Goal: Check status: Check status

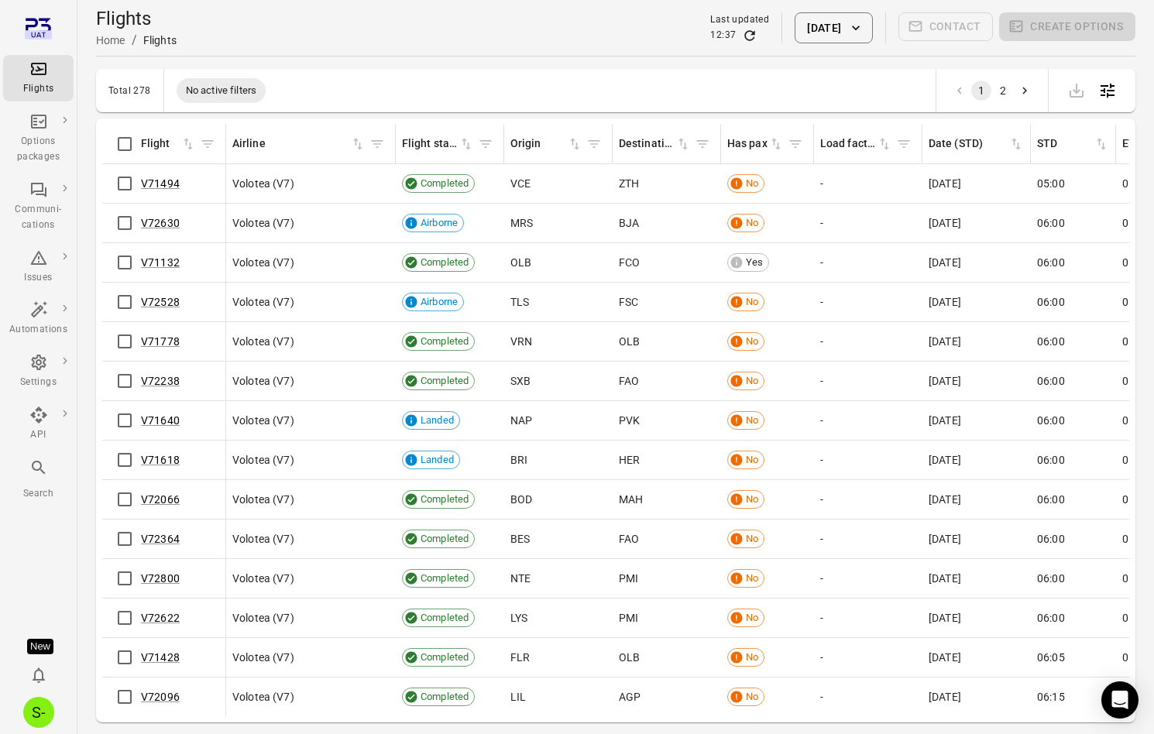
click at [39, 484] on div "Search" at bounding box center [38, 480] width 58 height 43
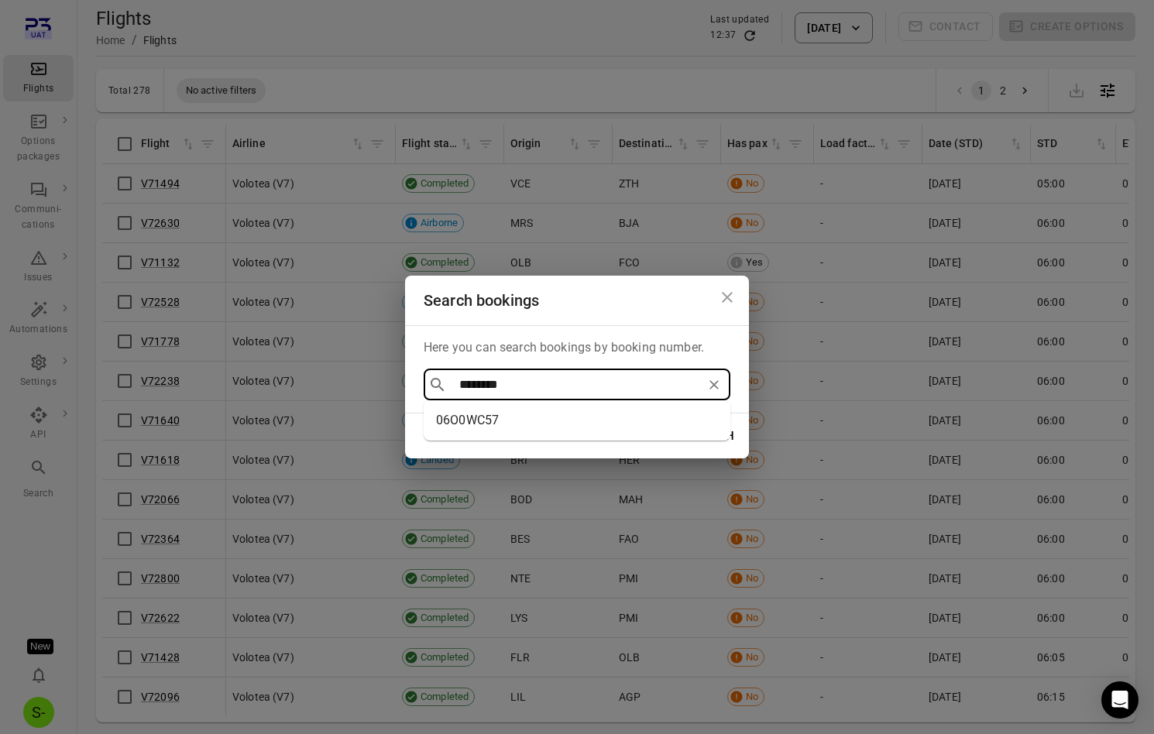
click at [490, 416] on li "06O0WC57" at bounding box center [577, 421] width 307 height 28
type input "********"
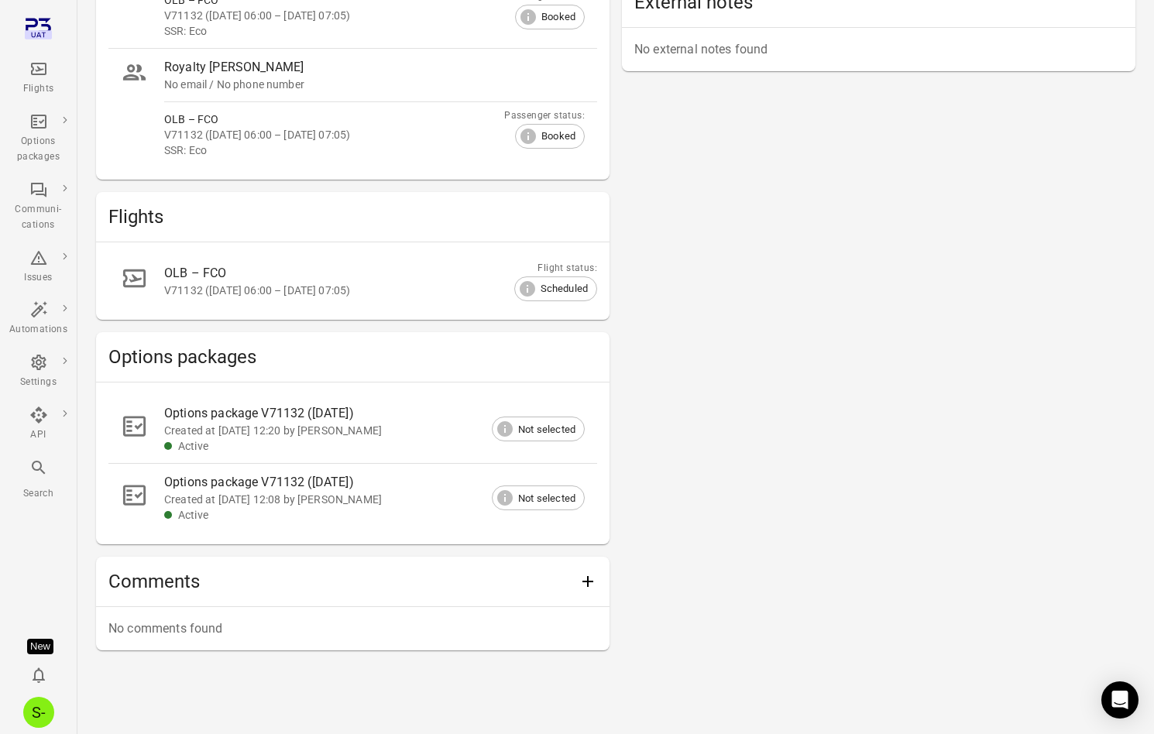
scroll to position [510, 0]
click at [291, 425] on div "Created at [DATE] 12:20 by [PERSON_NAME]" at bounding box center [362, 429] width 396 height 15
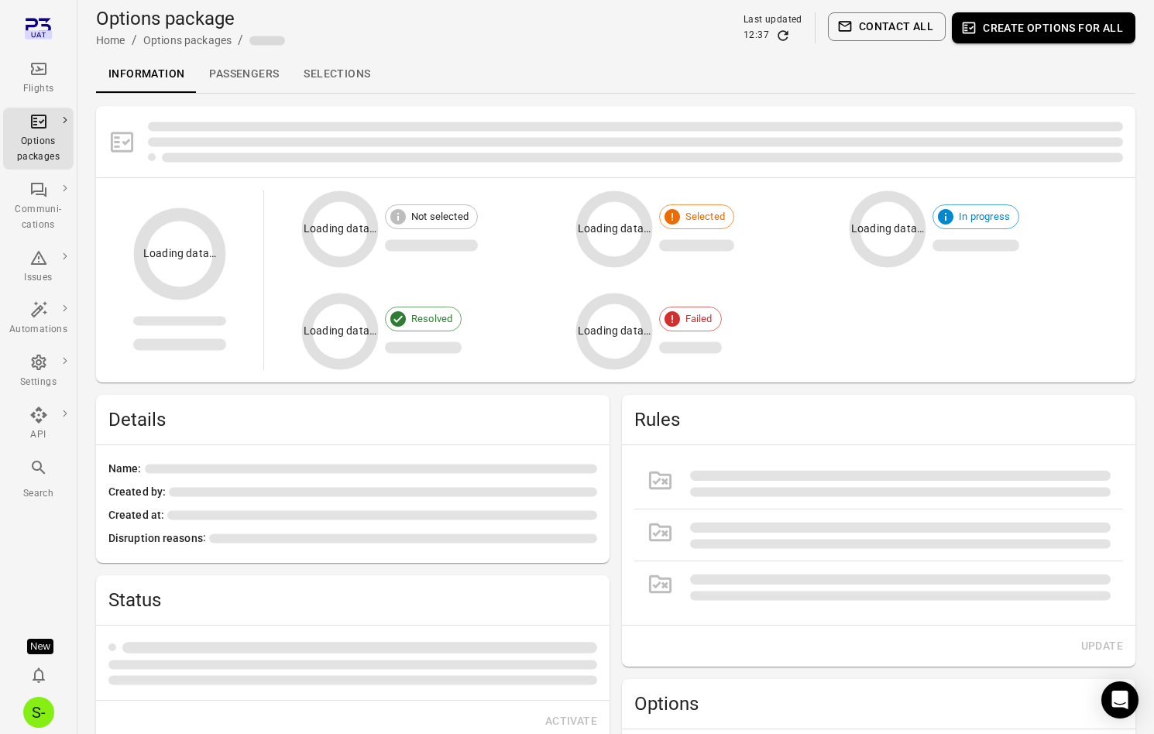
click at [253, 66] on link "Passengers" at bounding box center [244, 74] width 95 height 37
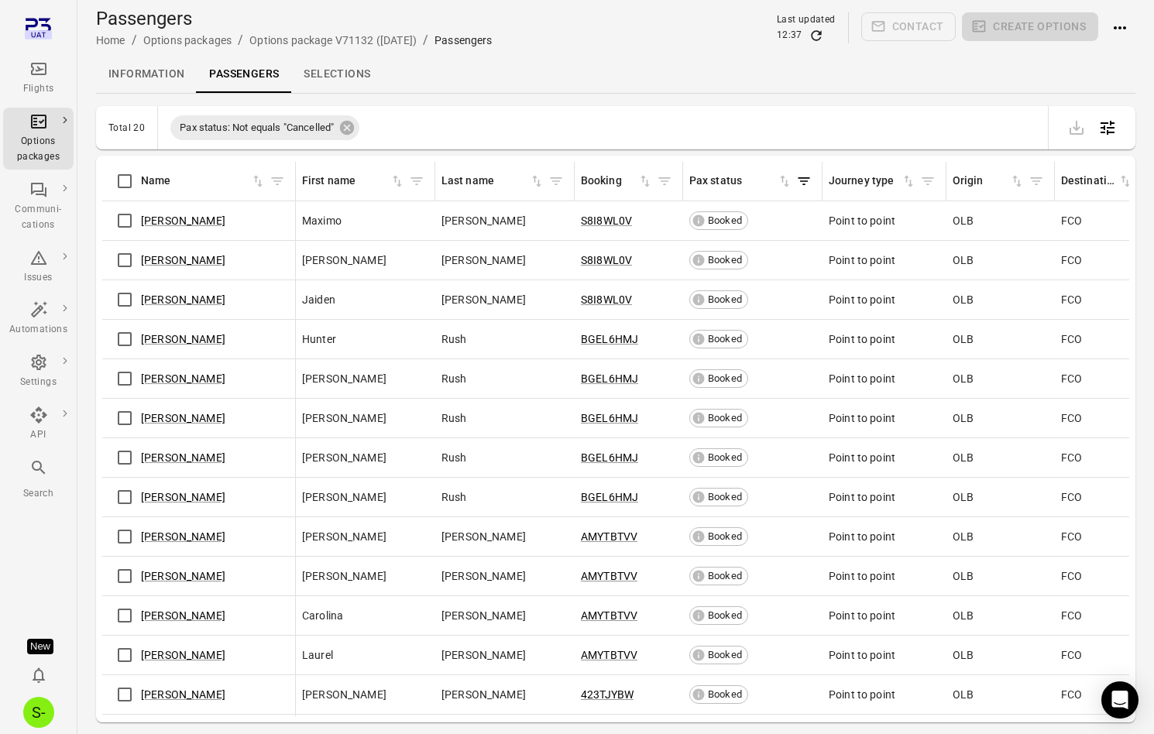
click at [359, 76] on link "Selections" at bounding box center [336, 74] width 91 height 37
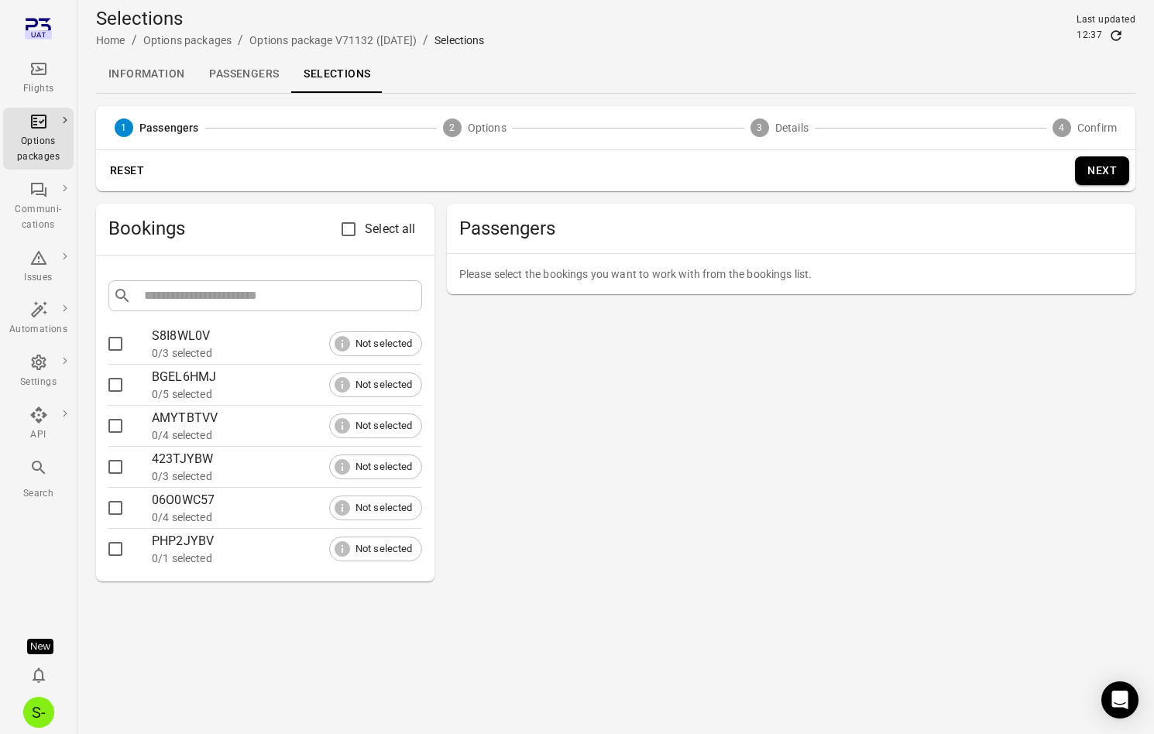
click at [217, 77] on link "Passengers" at bounding box center [244, 74] width 95 height 37
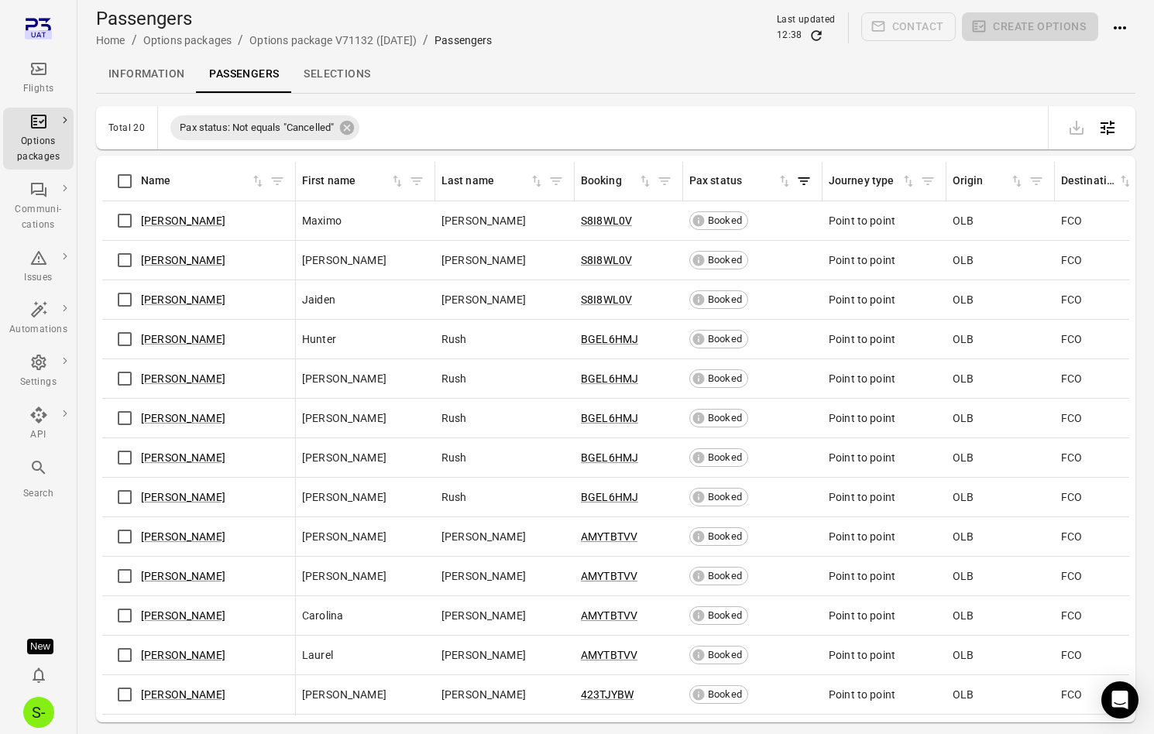
click at [42, 477] on div "Main navigation" at bounding box center [38, 471] width 19 height 25
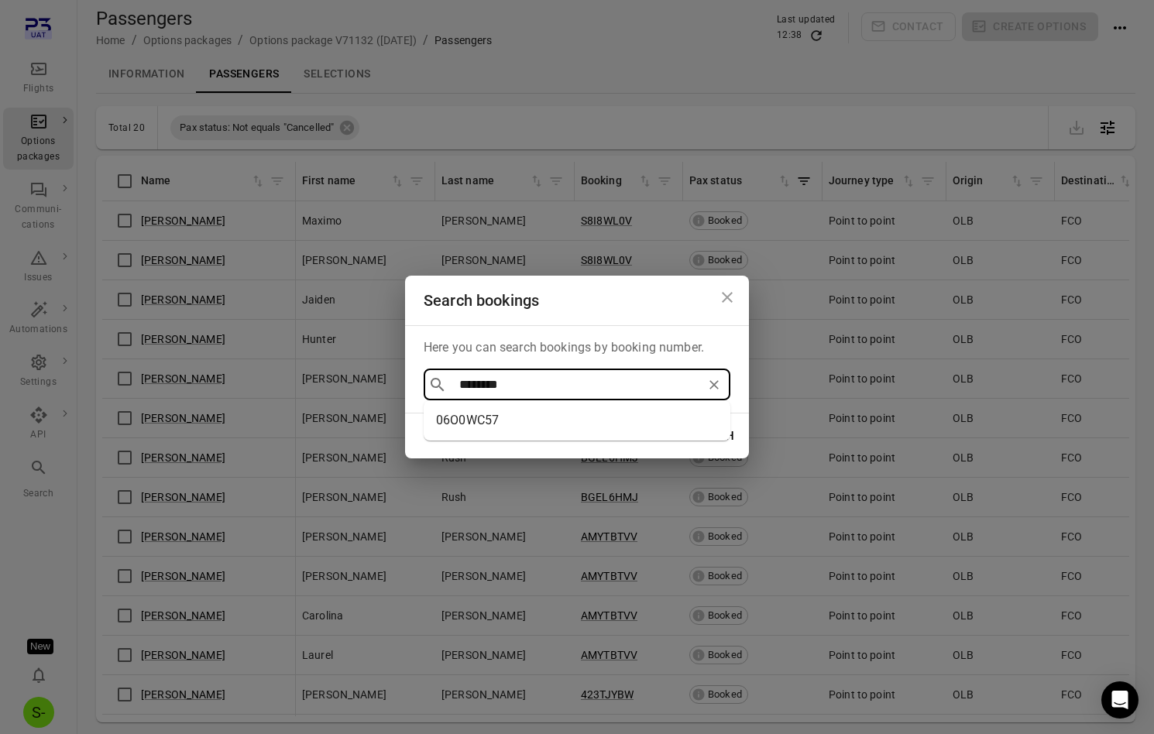
click at [505, 424] on li "06O0WC57" at bounding box center [577, 421] width 307 height 28
type input "********"
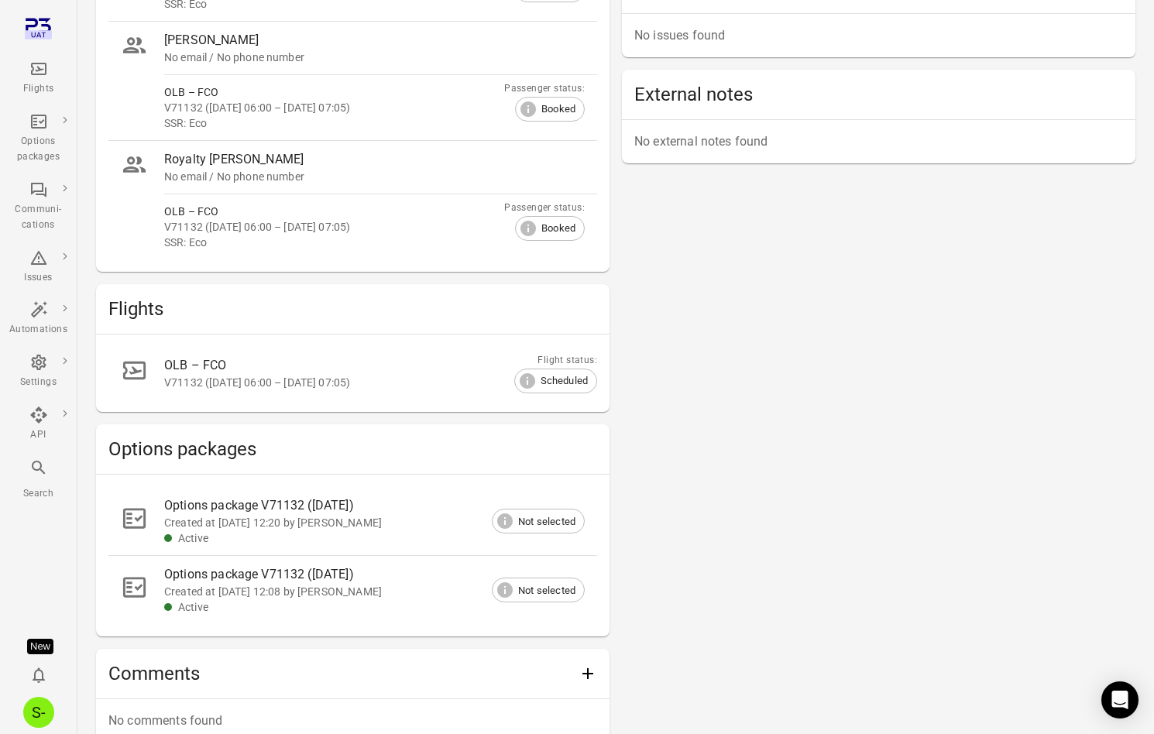
scroll to position [473, 0]
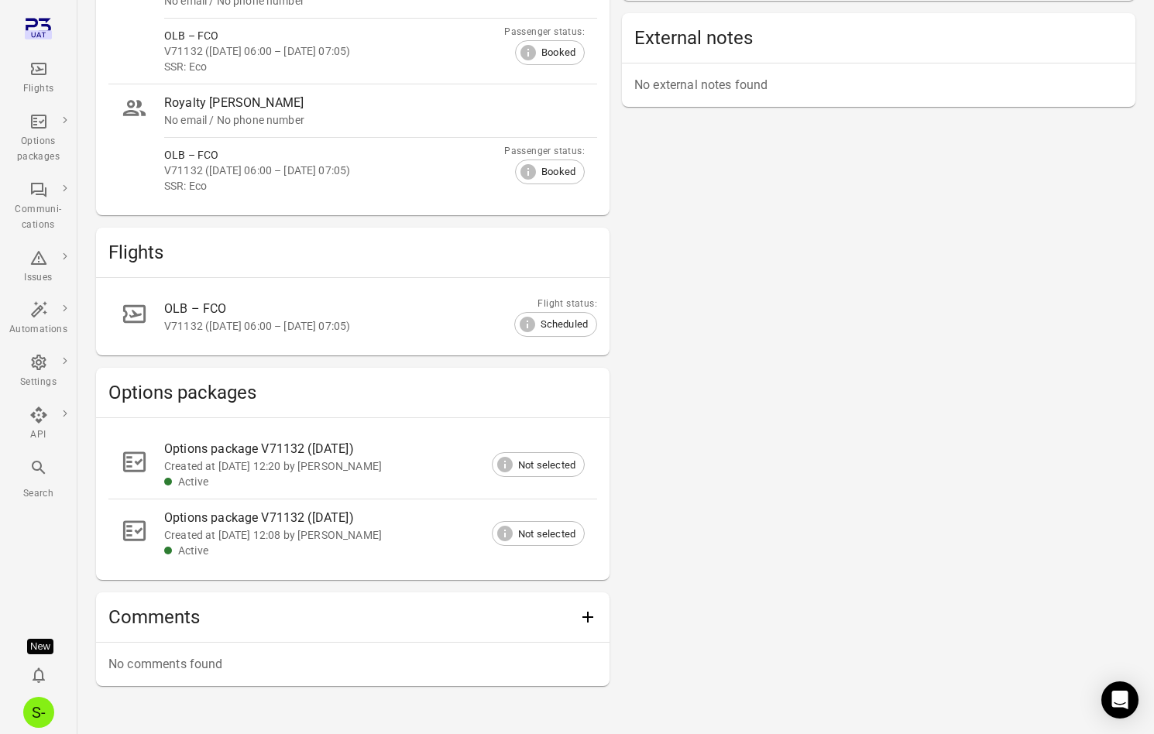
click at [307, 446] on div "Options package V71132 ([DATE])" at bounding box center [362, 449] width 396 height 19
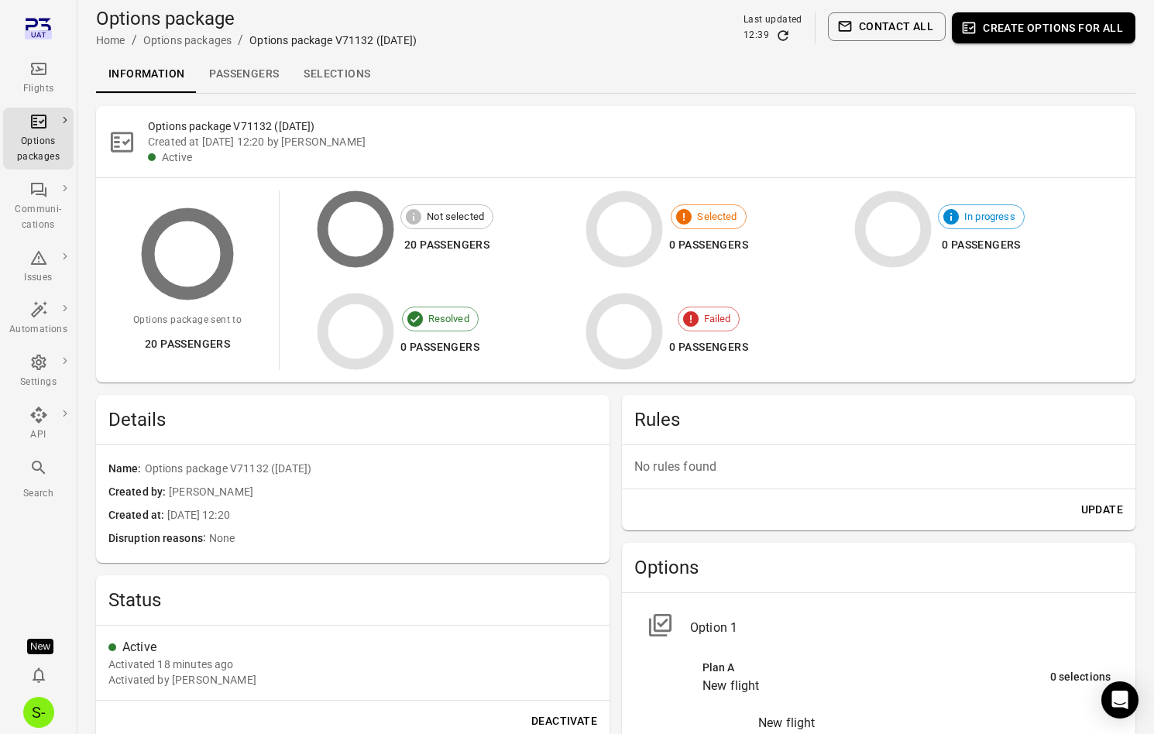
click at [250, 70] on link "Passengers" at bounding box center [244, 74] width 95 height 37
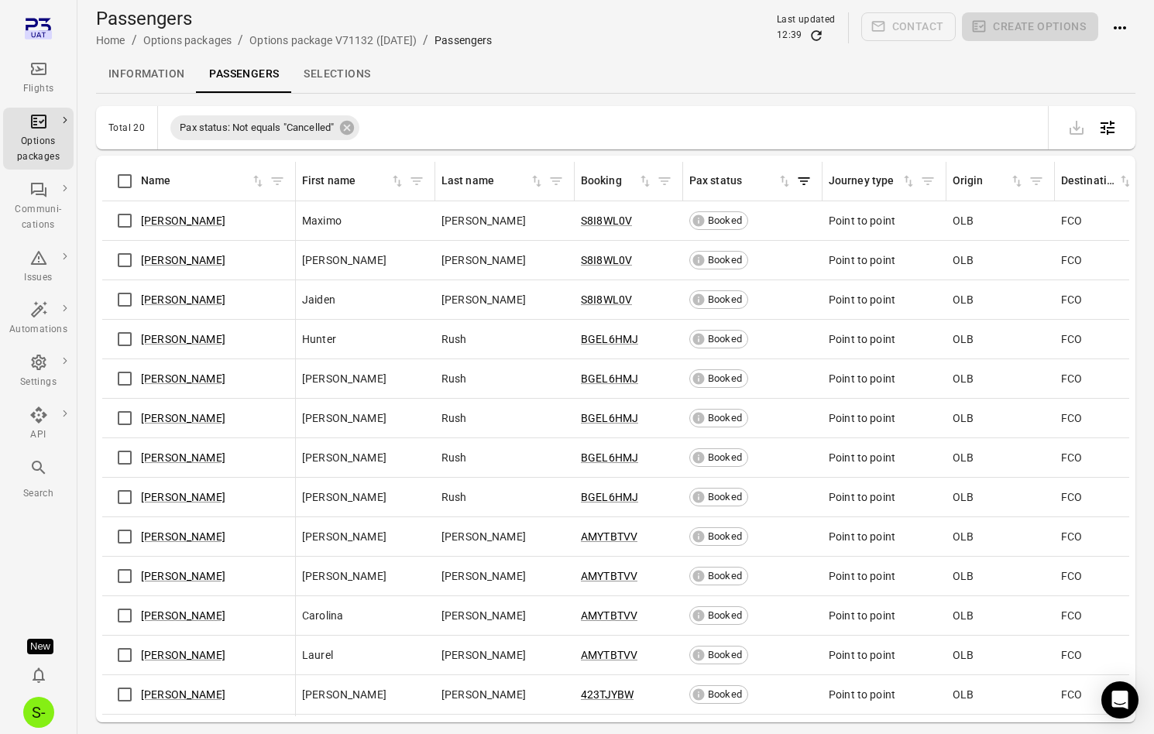
click at [331, 81] on link "Selections" at bounding box center [336, 74] width 91 height 37
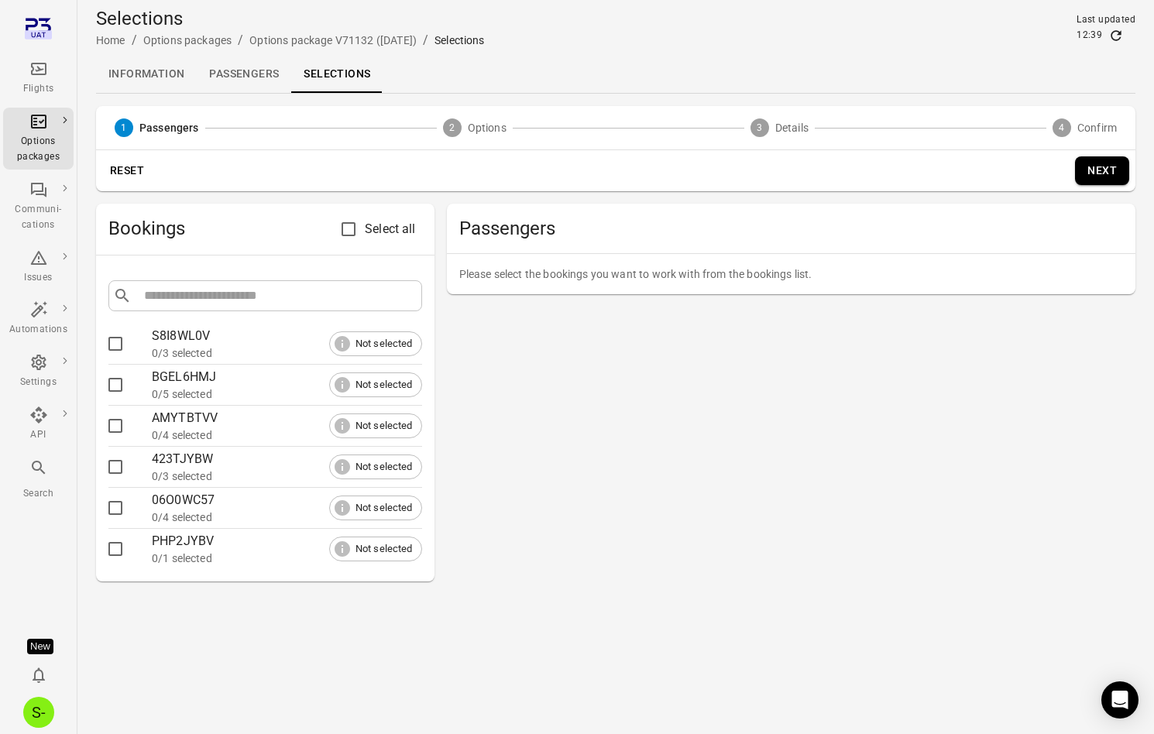
click at [171, 76] on link "Information" at bounding box center [146, 74] width 101 height 37
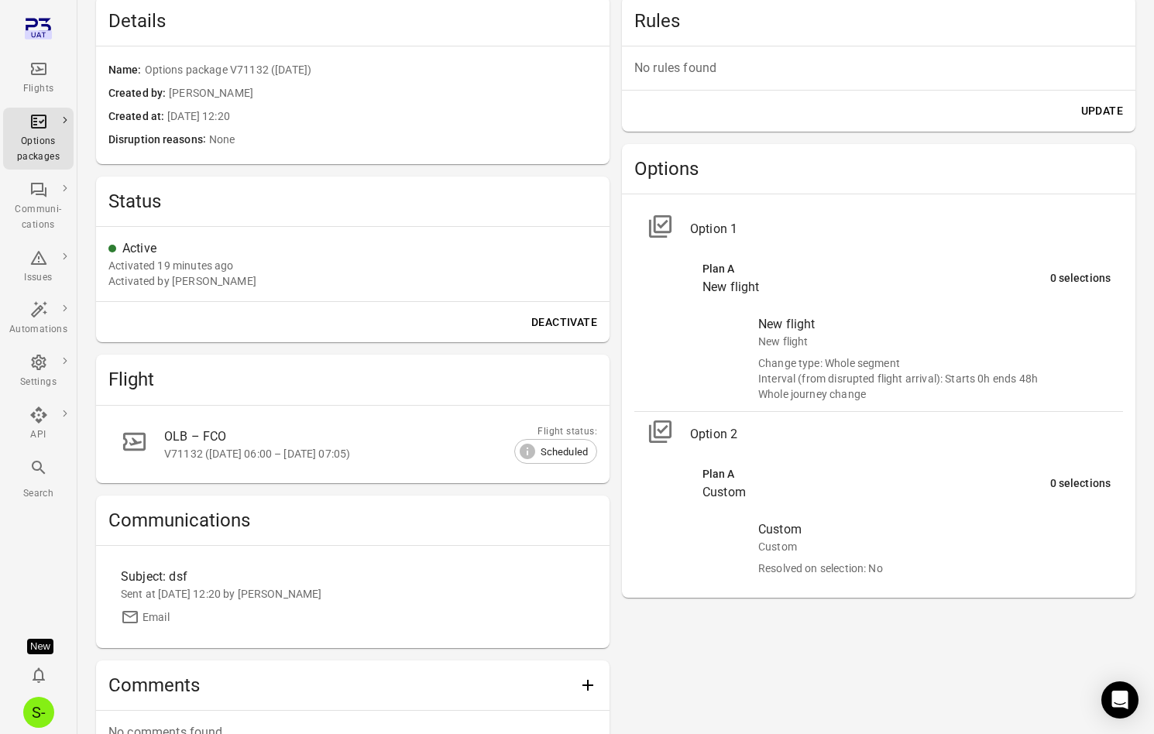
scroll to position [505, 0]
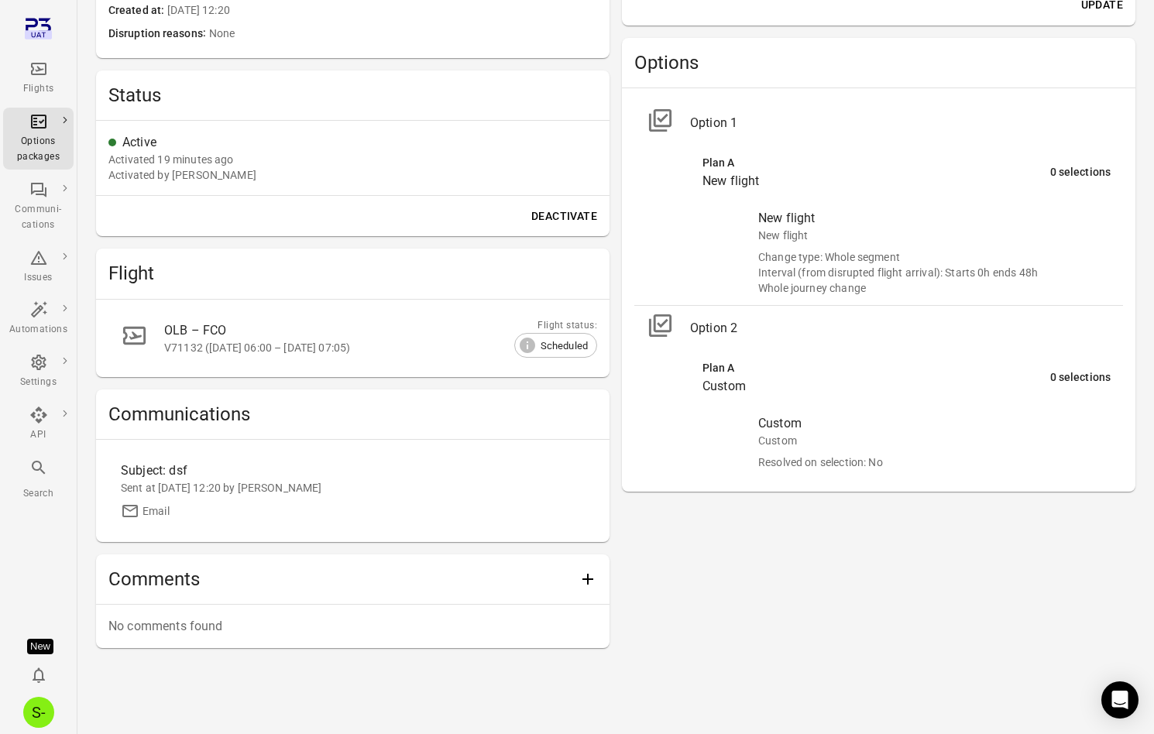
click at [1025, 269] on div "Interval (from disrupted flight arrival): Starts 0h ends 48h" at bounding box center [934, 272] width 353 height 15
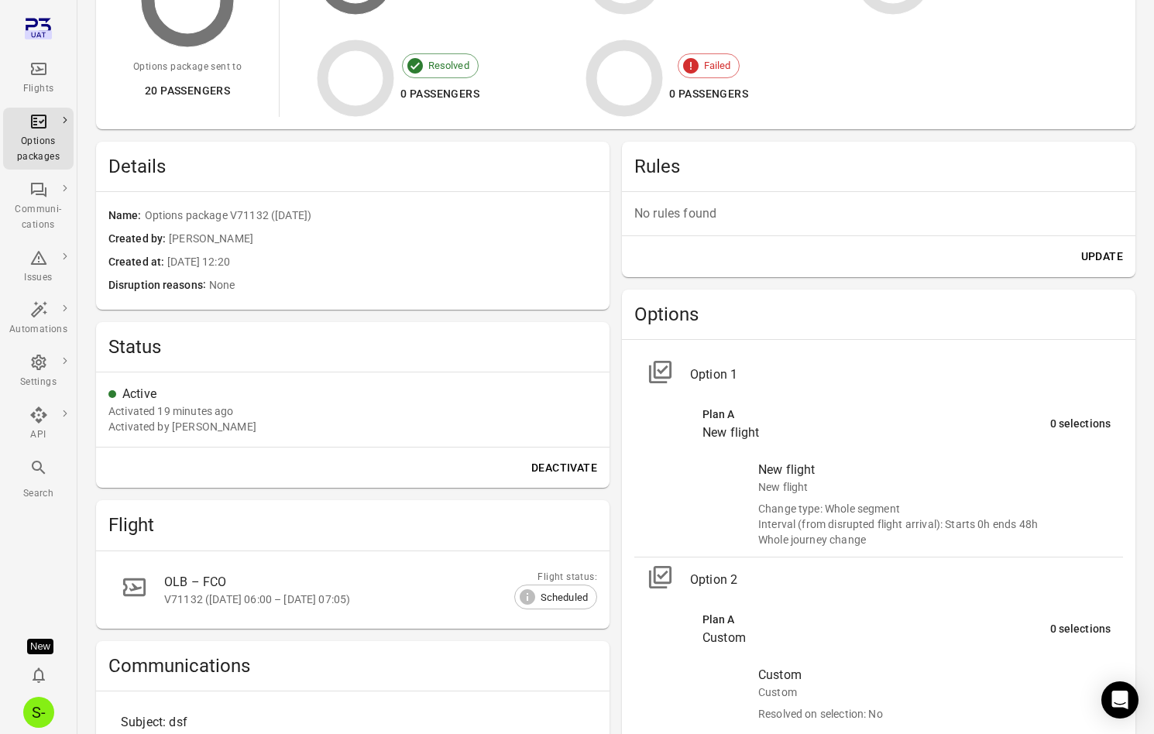
scroll to position [0, 0]
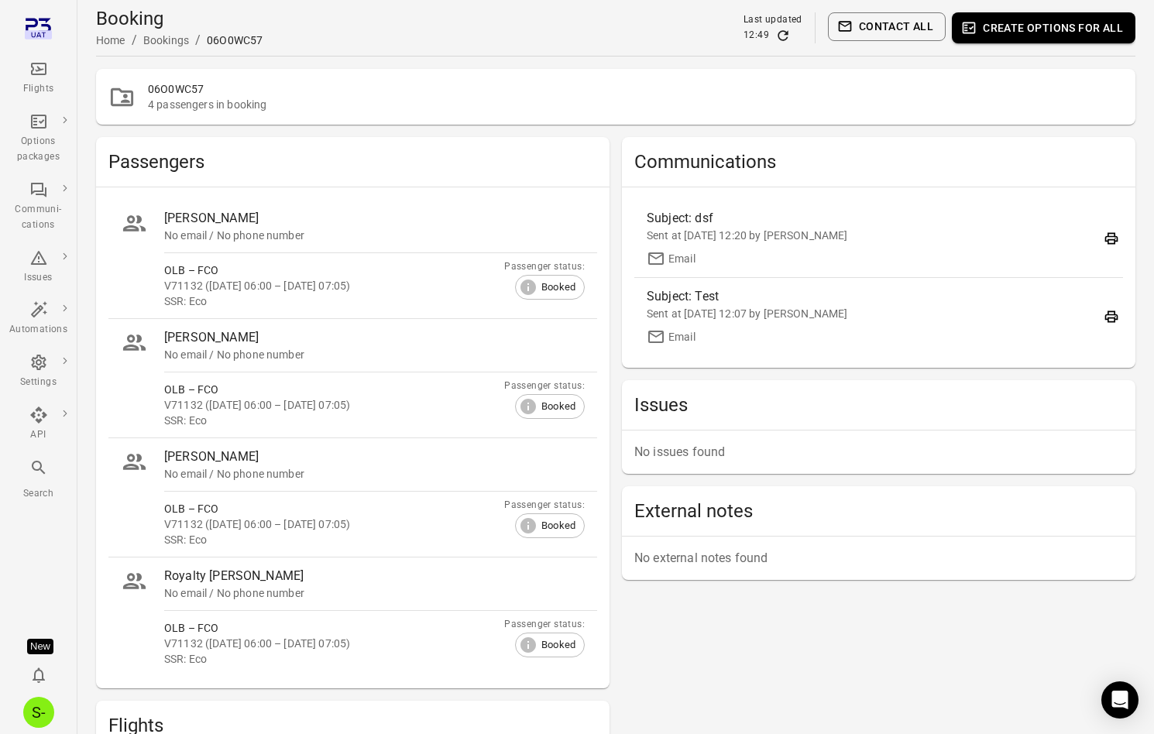
click at [236, 43] on div "06O0WC57" at bounding box center [235, 40] width 56 height 15
copy div "06O0WC57"
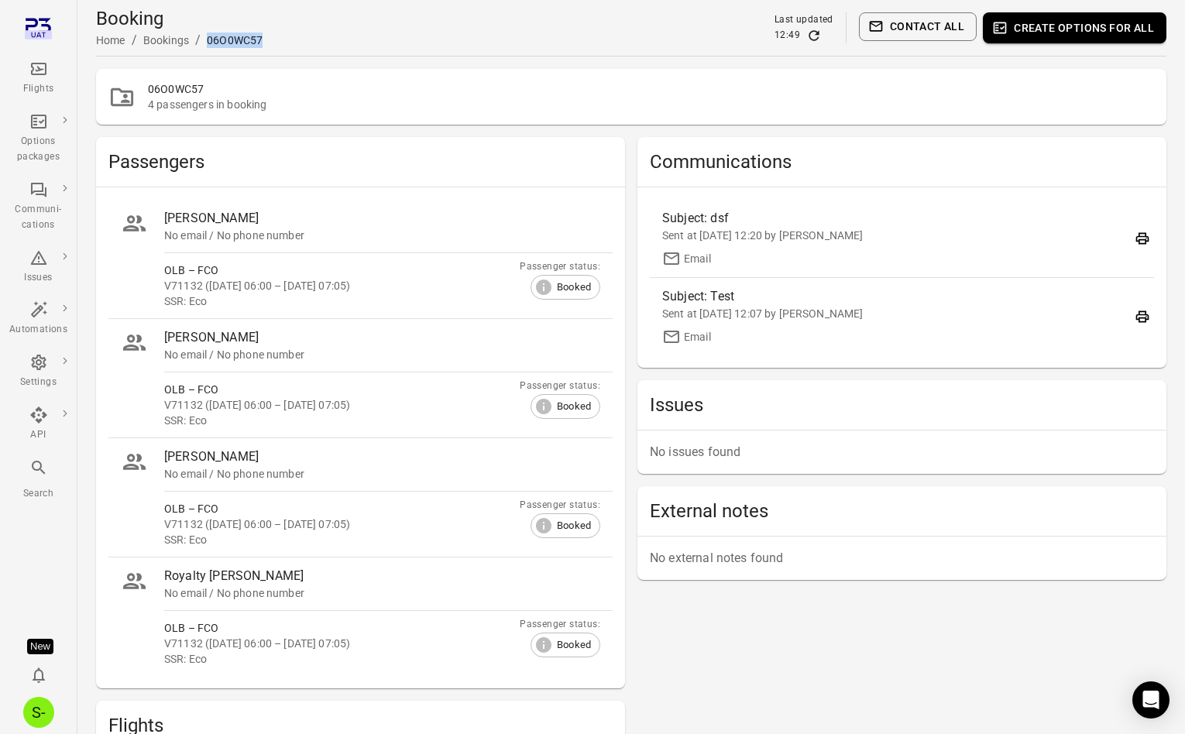
click at [975, 111] on div "4 passengers in booking" at bounding box center [651, 104] width 1006 height 15
